Goal: Find specific page/section: Find specific page/section

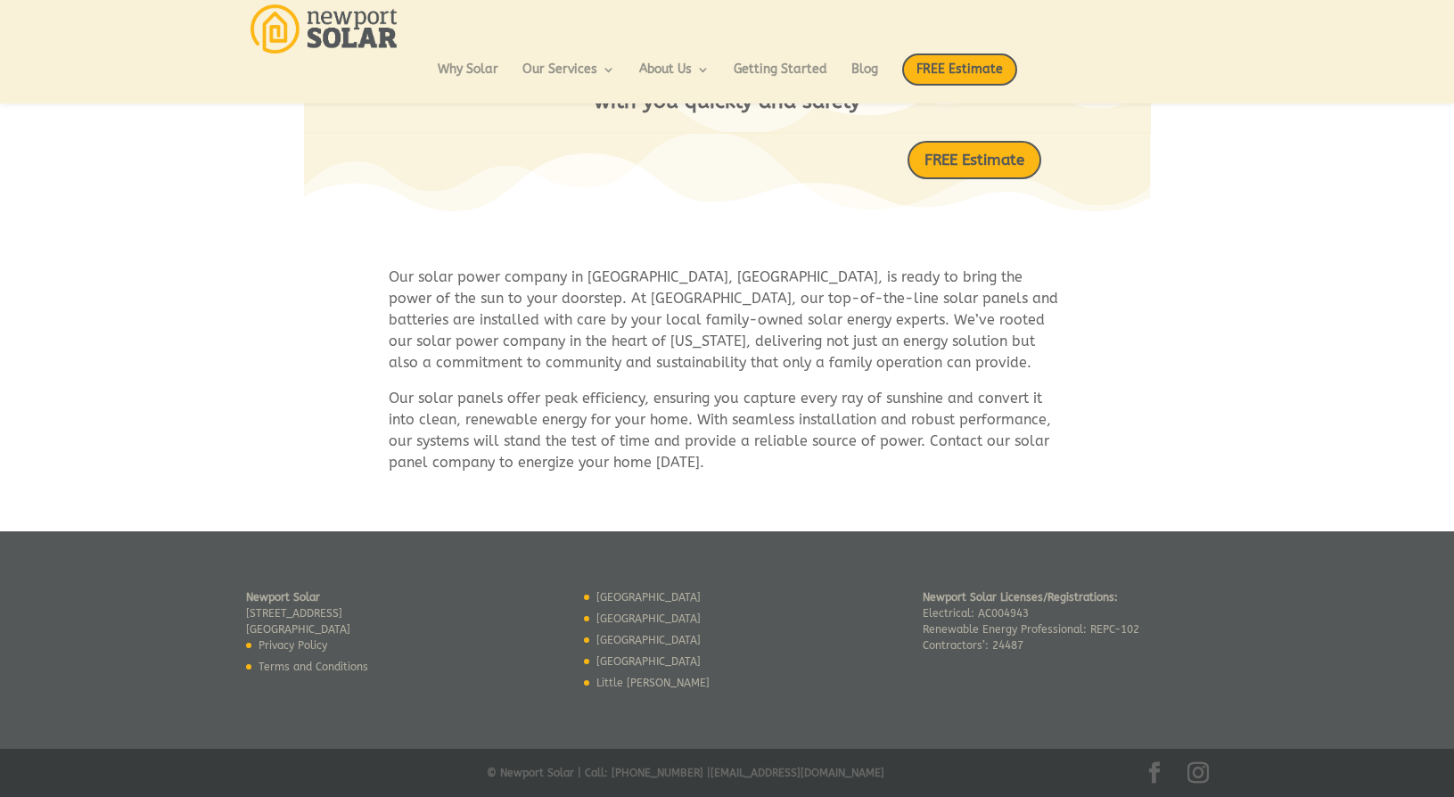
scroll to position [912, 0]
click at [609, 591] on link "[GEOGRAPHIC_DATA]" at bounding box center [648, 597] width 104 height 12
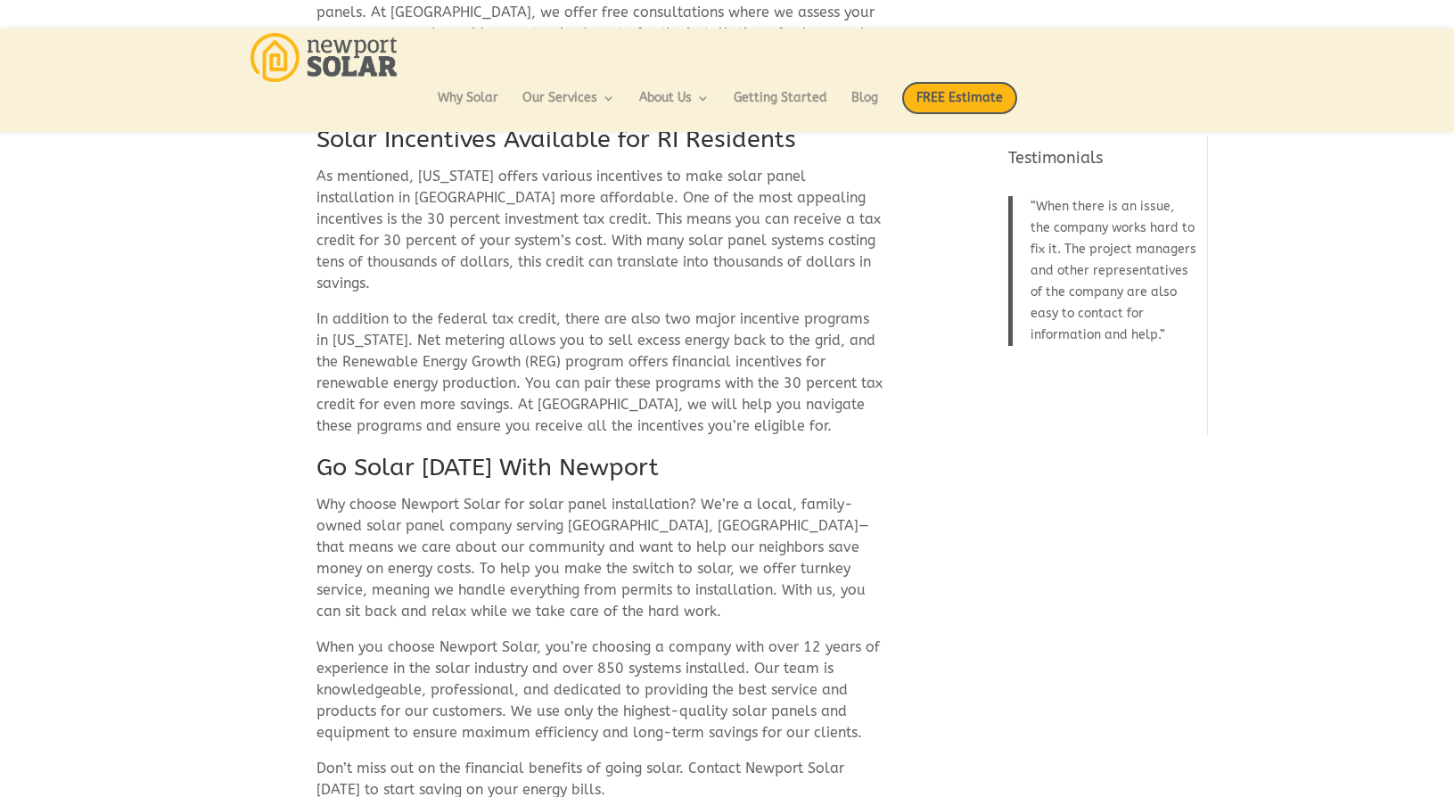
scroll to position [847, 0]
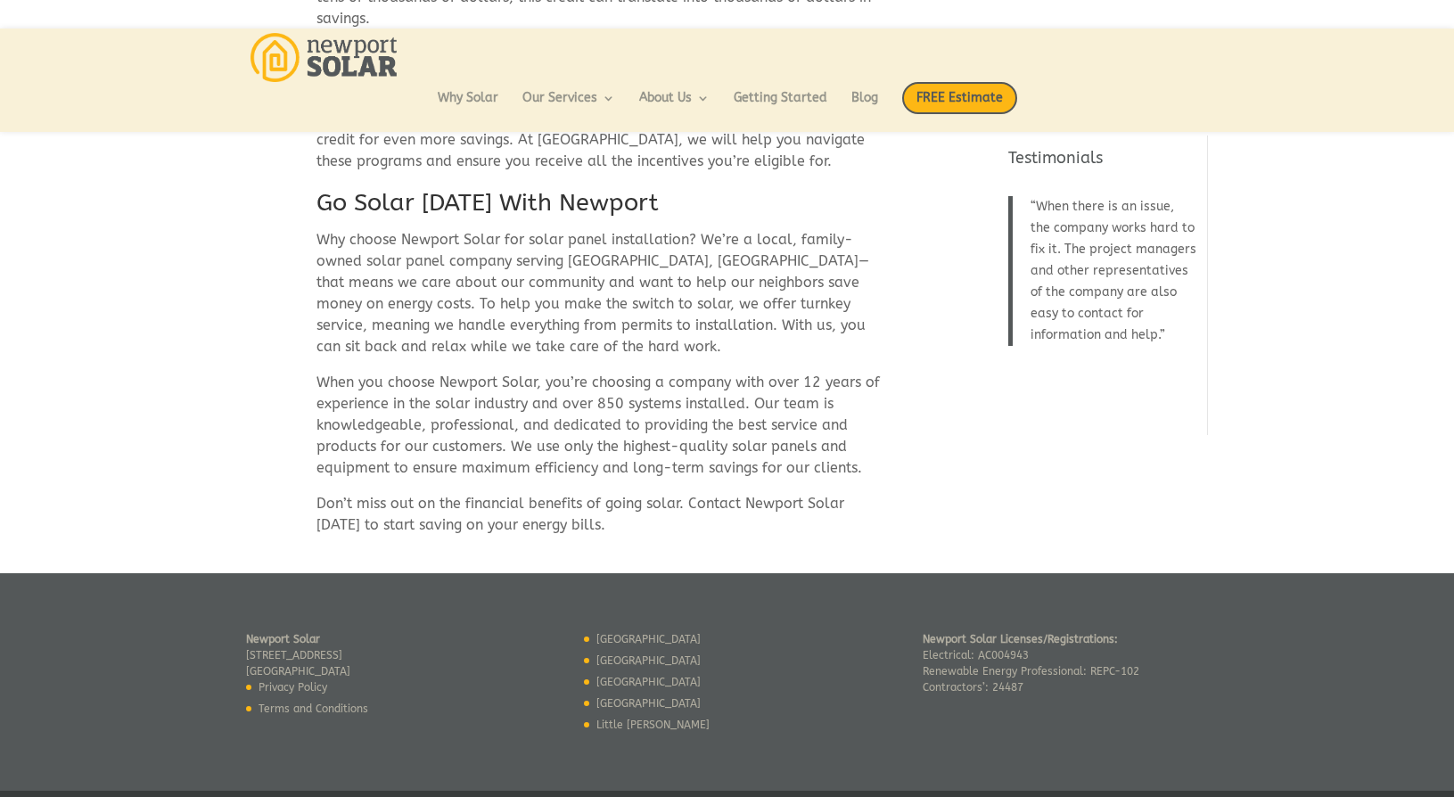
click at [644, 654] on link "[GEOGRAPHIC_DATA]" at bounding box center [648, 660] width 104 height 12
